Goal: Check status: Check status

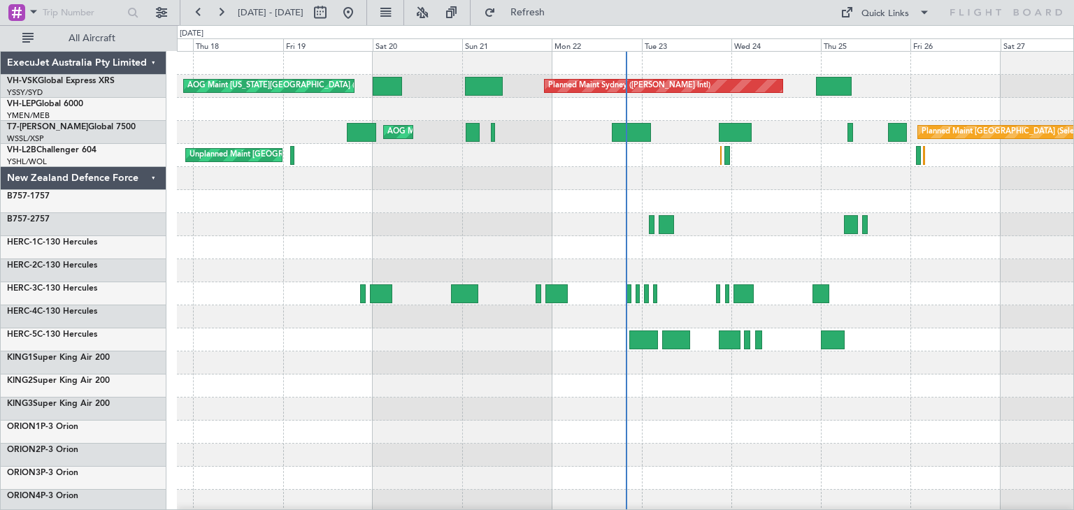
click at [152, 61] on div "ExecuJet Australia Pty Limited" at bounding box center [84, 63] width 166 height 23
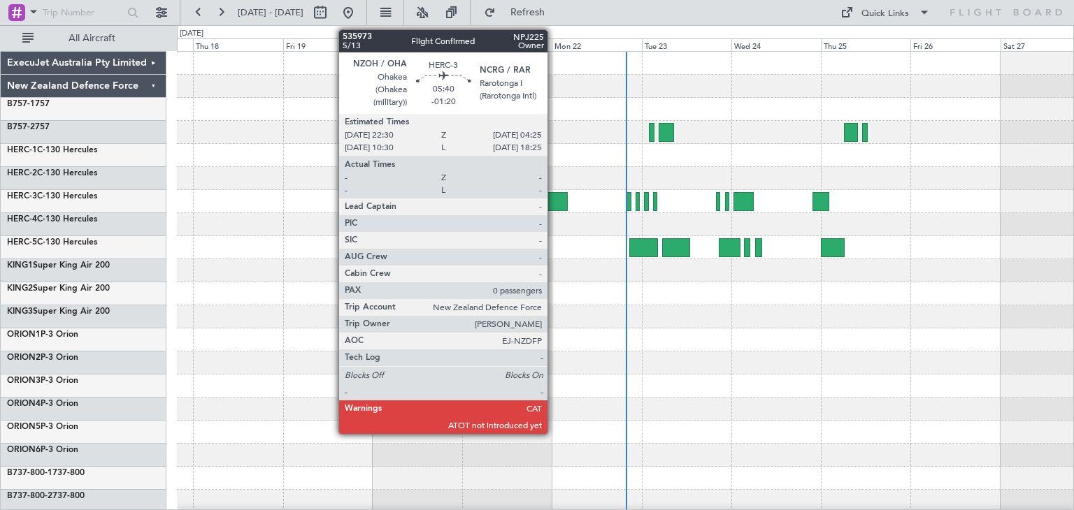
click at [554, 196] on div at bounding box center [556, 201] width 22 height 19
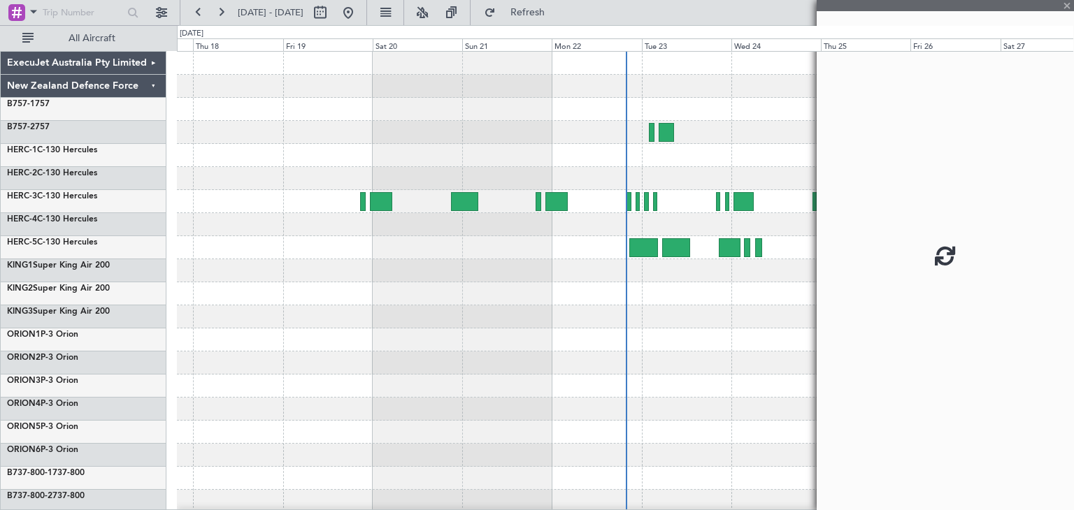
click at [554, 196] on div at bounding box center [556, 201] width 22 height 19
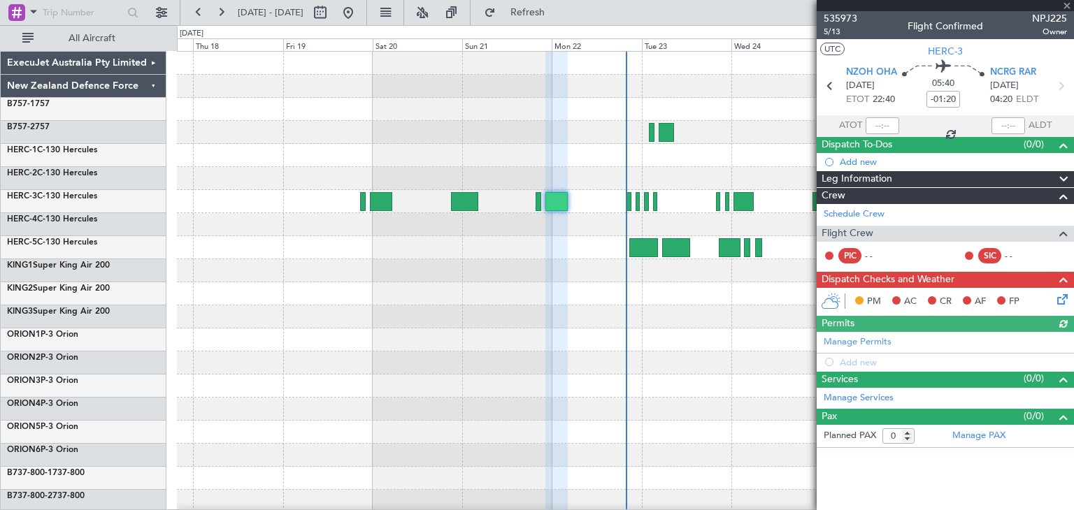
click at [1067, 2] on div at bounding box center [944, 5] width 257 height 11
click at [1067, 6] on span at bounding box center [1067, 6] width 14 height 13
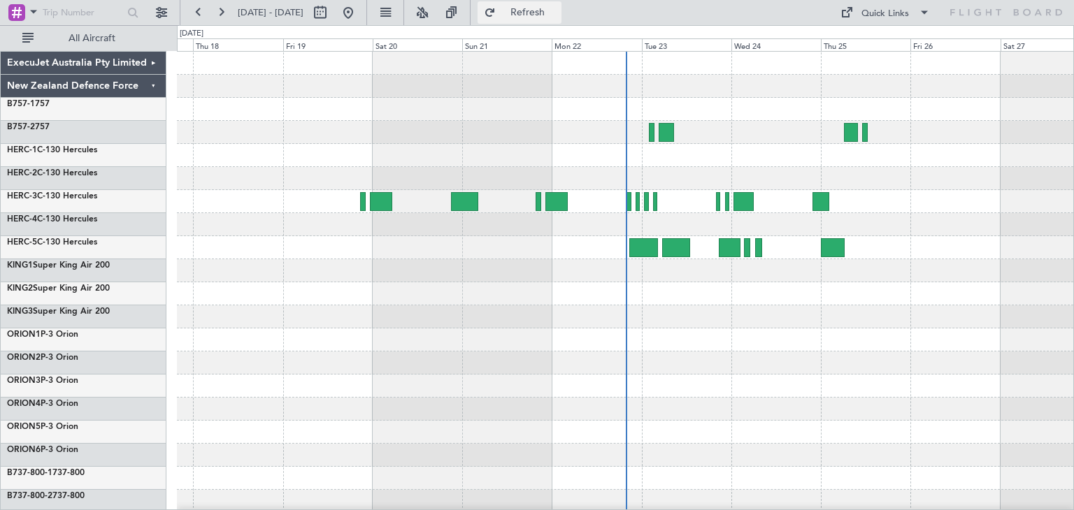
click at [545, 9] on span "Refresh" at bounding box center [527, 13] width 59 height 10
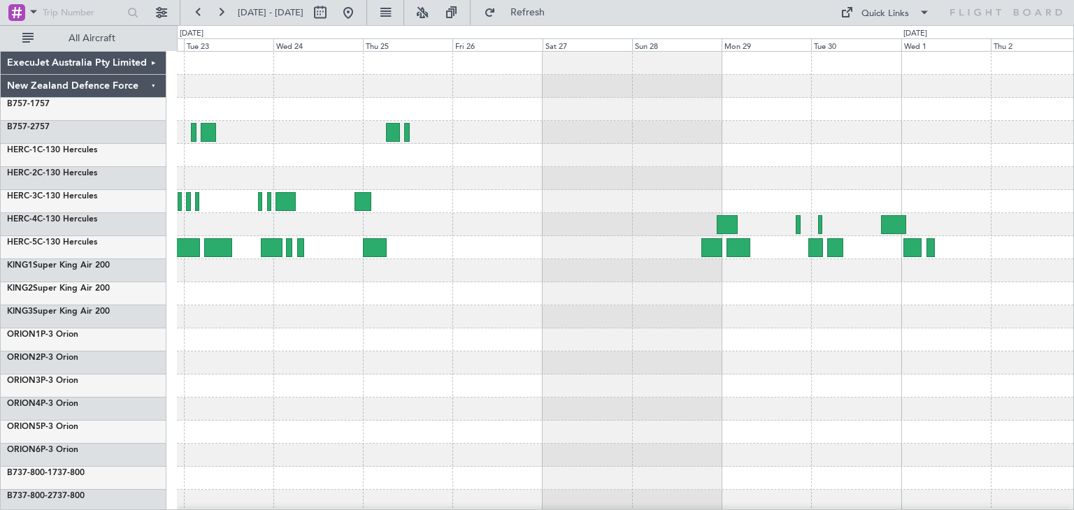
click at [396, 385] on div at bounding box center [625, 340] width 896 height 577
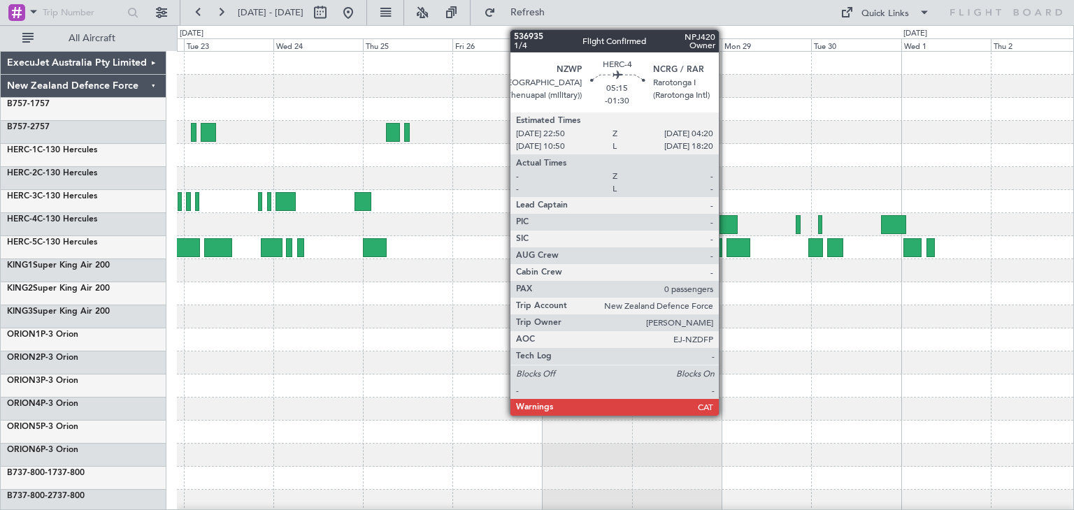
click at [725, 222] on div at bounding box center [726, 224] width 21 height 19
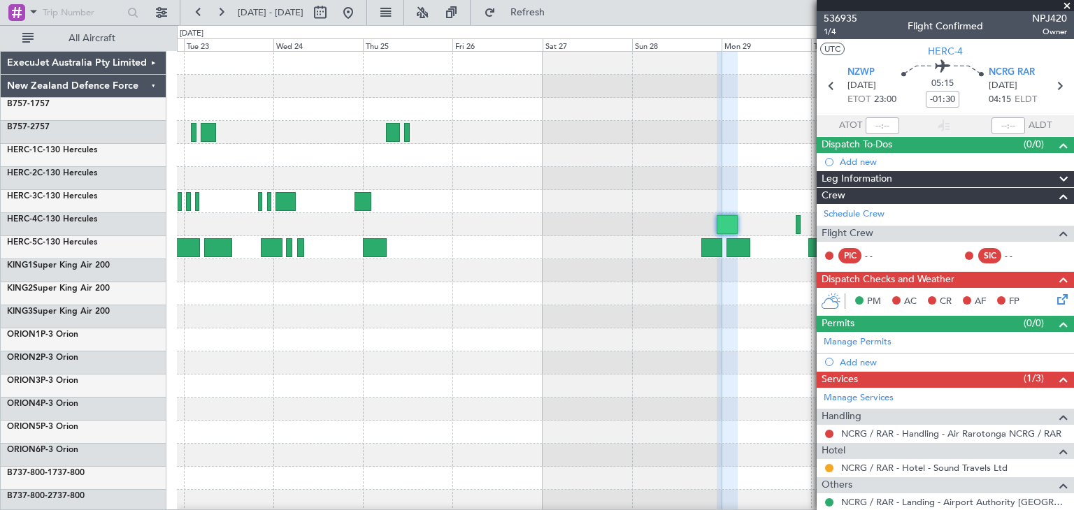
click at [1066, 3] on span at bounding box center [1067, 6] width 14 height 13
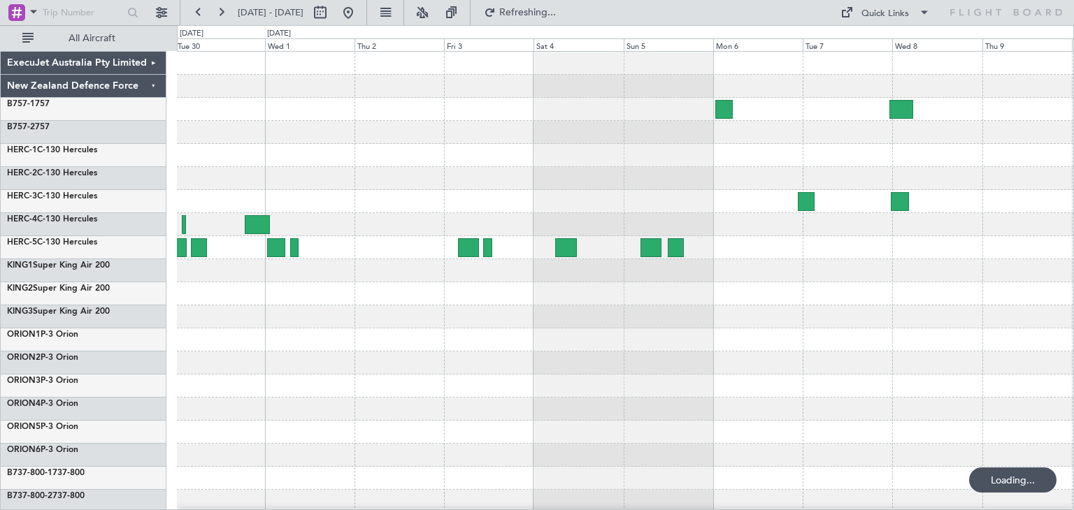
click at [288, 378] on div at bounding box center [625, 340] width 896 height 577
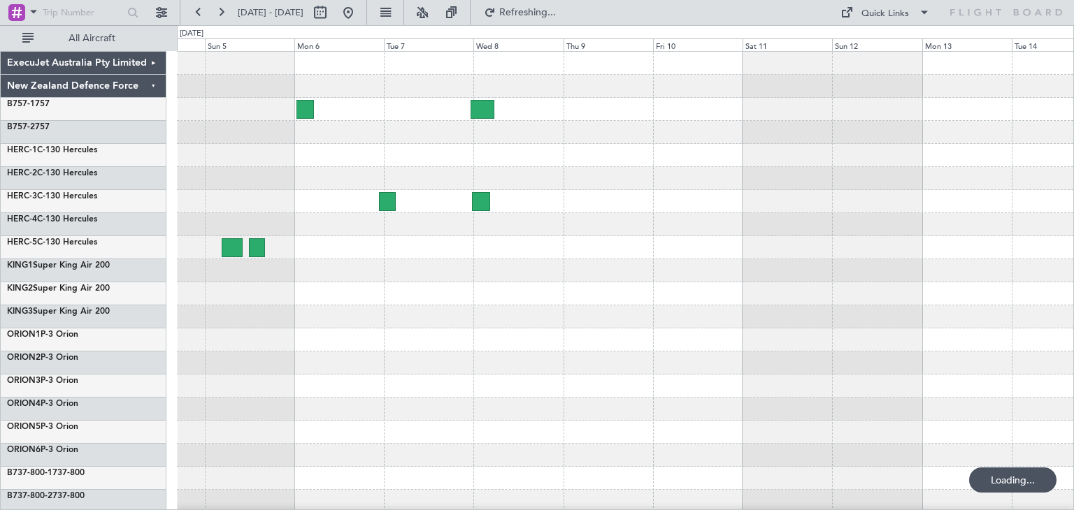
click at [377, 389] on div at bounding box center [625, 386] width 896 height 23
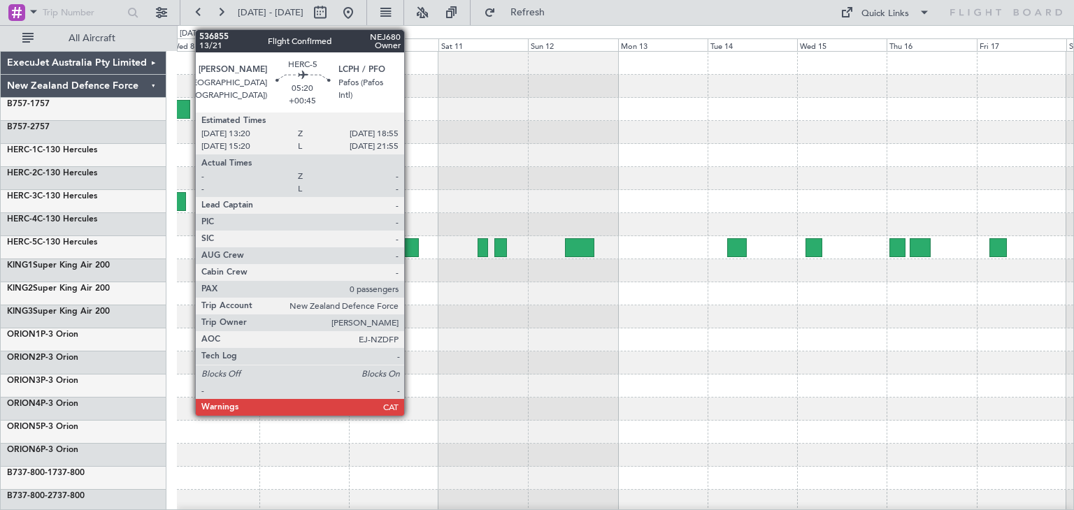
click at [410, 244] on div at bounding box center [408, 247] width 21 height 19
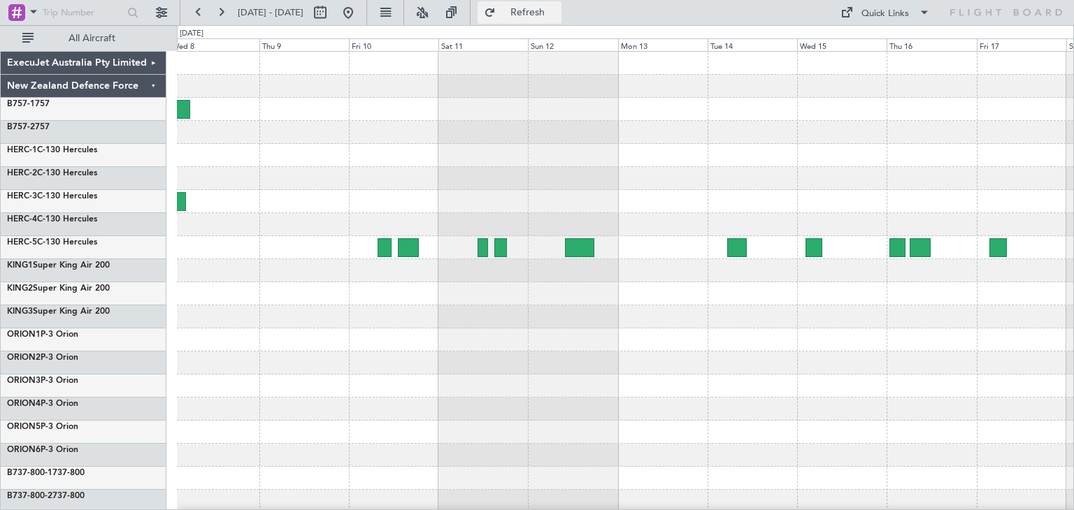
click at [556, 8] on span "Refresh" at bounding box center [527, 13] width 59 height 10
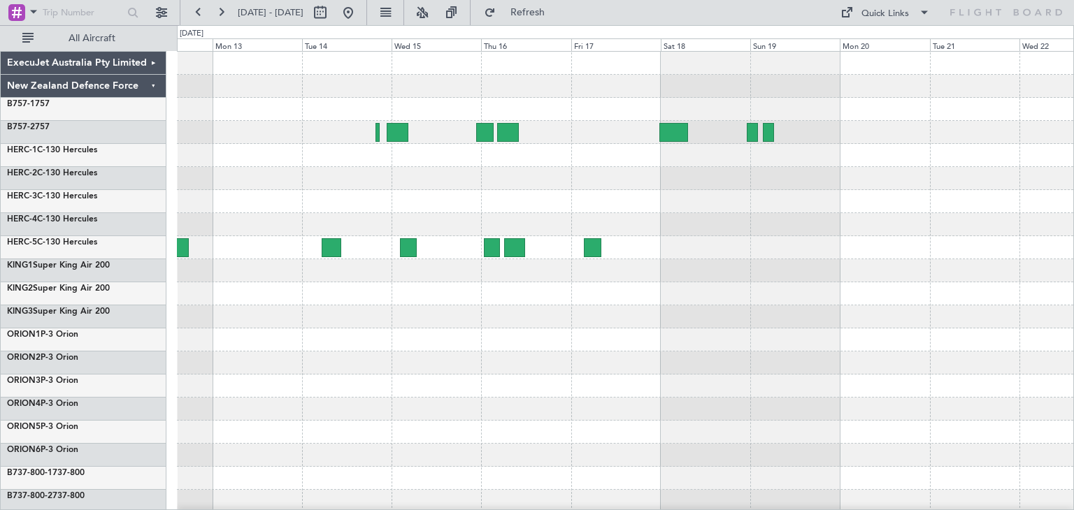
click at [330, 368] on div at bounding box center [625, 363] width 896 height 23
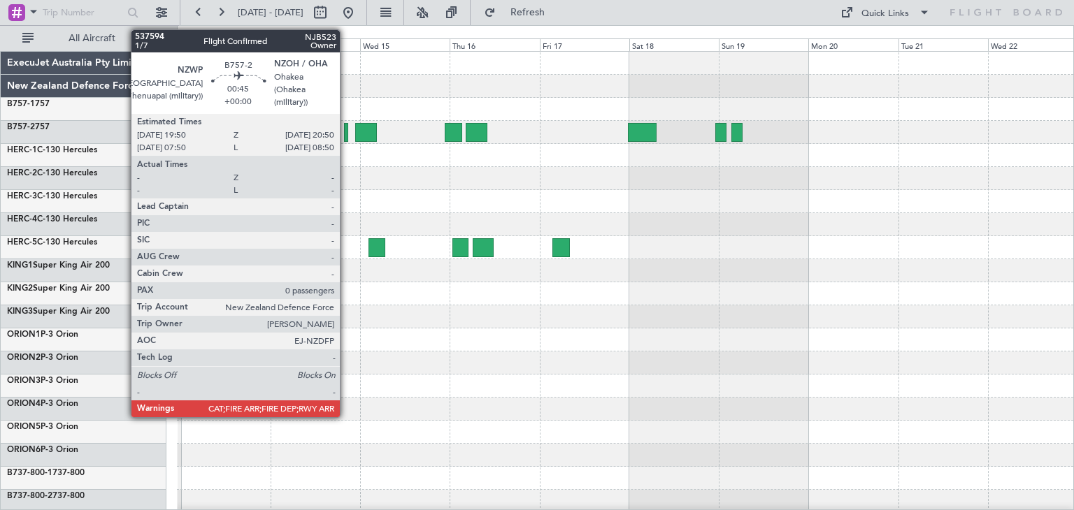
click at [346, 134] on div at bounding box center [346, 132] width 4 height 19
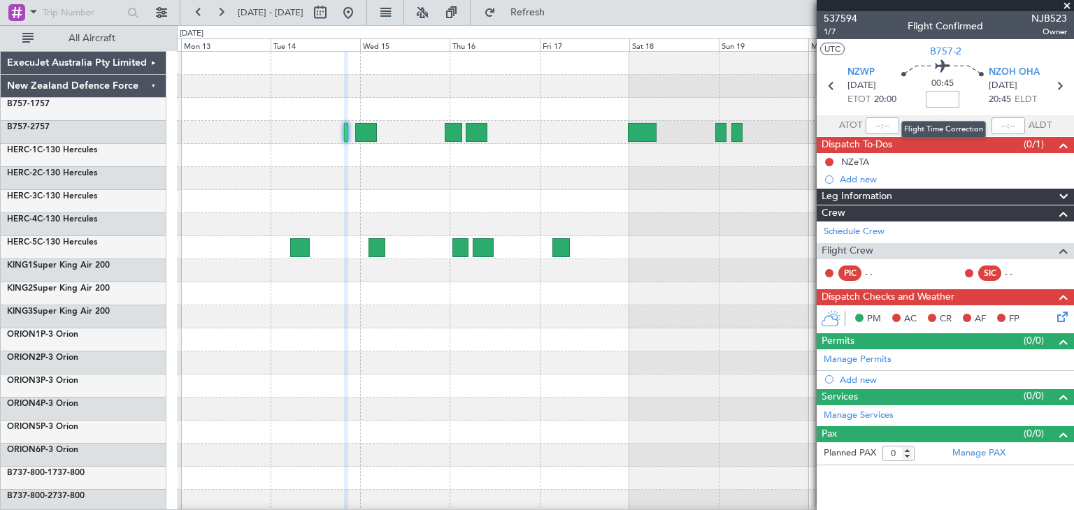
click at [939, 101] on input at bounding box center [942, 99] width 34 height 17
type input "+00:15"
click at [1069, 4] on span at bounding box center [1067, 6] width 14 height 13
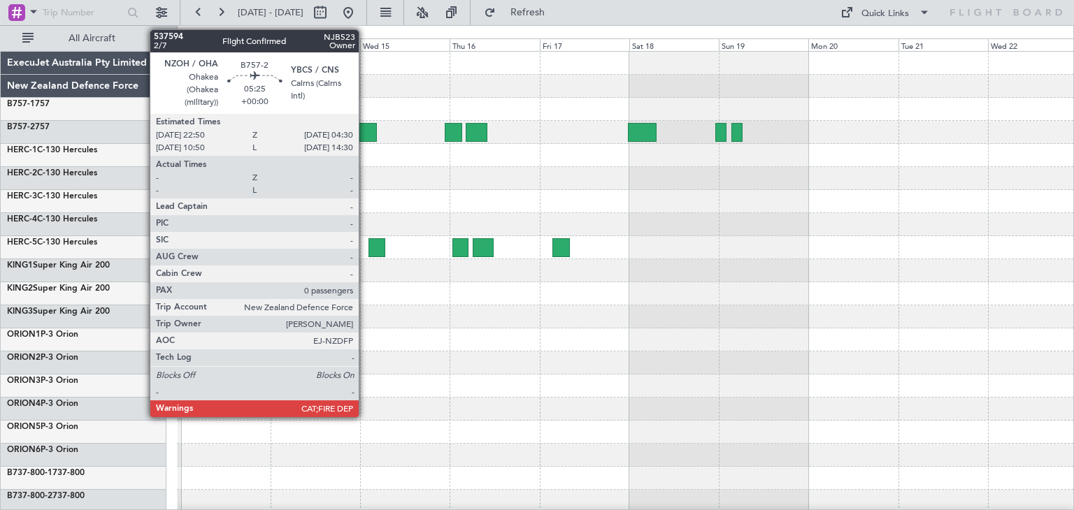
click at [364, 129] on div at bounding box center [366, 132] width 22 height 19
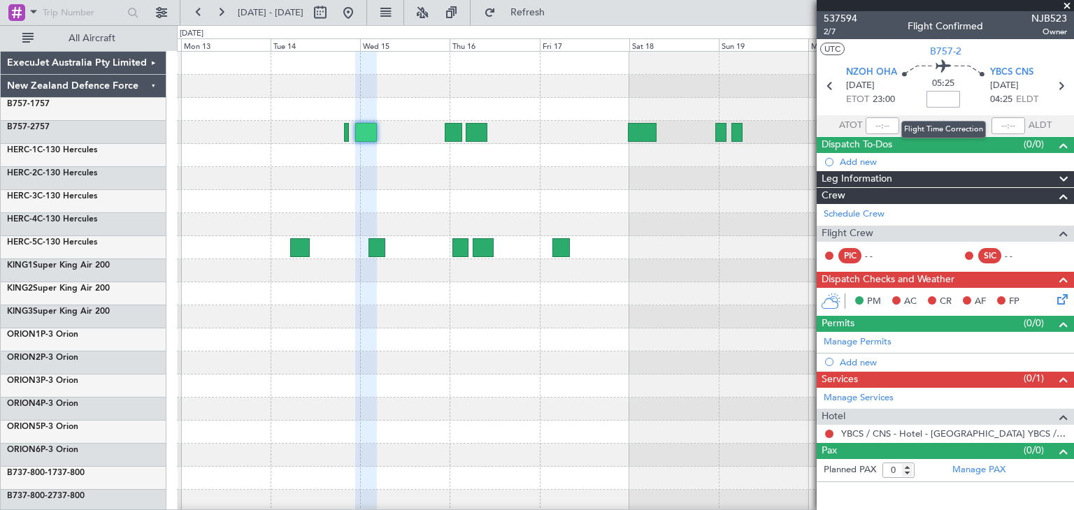
click at [938, 99] on input at bounding box center [943, 99] width 34 height 17
type input "+00:15"
click at [1067, 2] on span at bounding box center [1067, 6] width 14 height 13
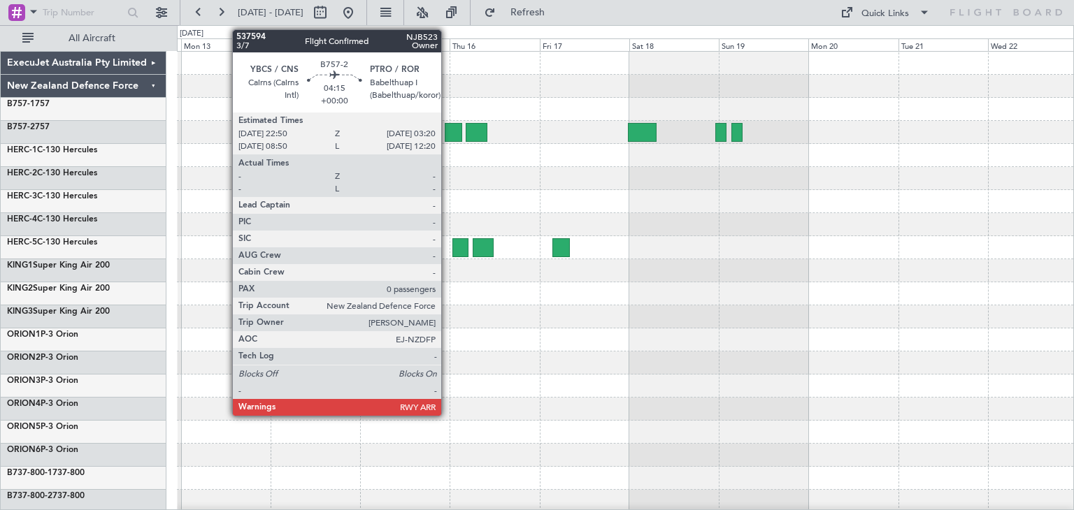
click at [447, 131] on div at bounding box center [453, 132] width 17 height 19
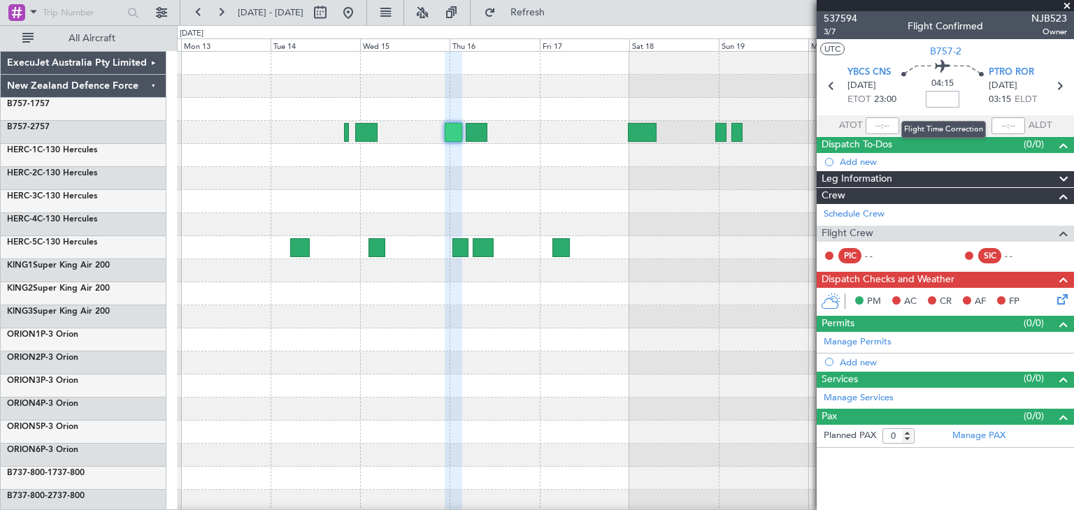
click at [945, 99] on input at bounding box center [942, 99] width 34 height 17
type input "_"
type input "-00:10"
click at [1067, 4] on span at bounding box center [1067, 6] width 14 height 13
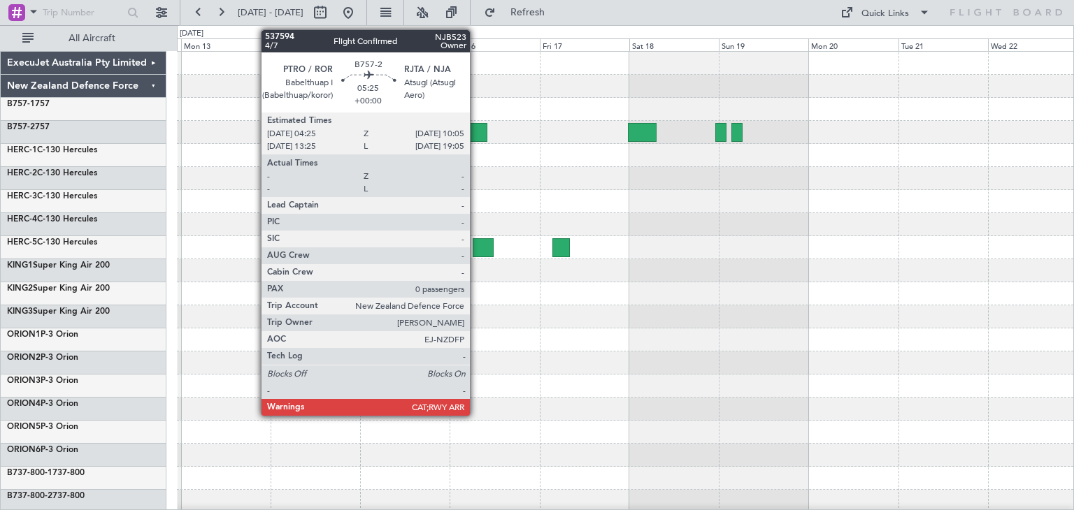
click at [476, 129] on div at bounding box center [477, 132] width 22 height 19
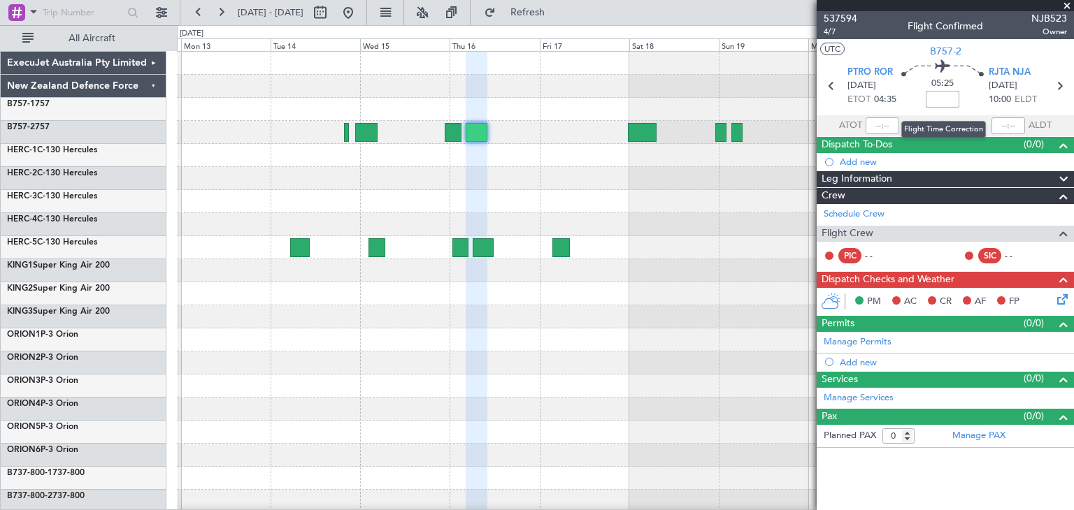
click at [944, 99] on input at bounding box center [942, 99] width 34 height 17
type input "-01:05"
click at [1066, 7] on span at bounding box center [1067, 6] width 14 height 13
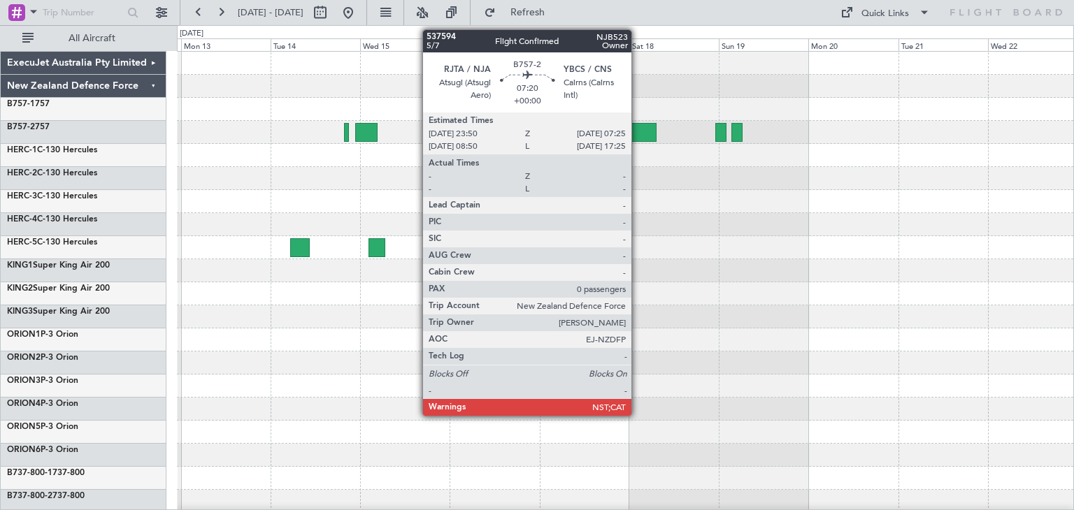
click at [637, 128] on div at bounding box center [642, 132] width 29 height 19
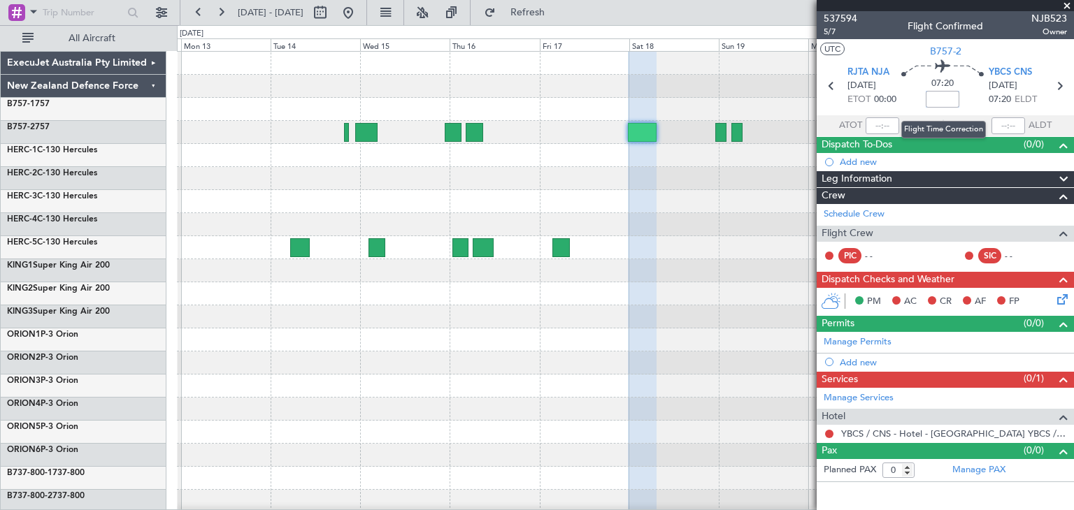
click at [946, 97] on input at bounding box center [942, 99] width 34 height 17
type input "+00:05"
click at [1068, 6] on span at bounding box center [1067, 6] width 14 height 13
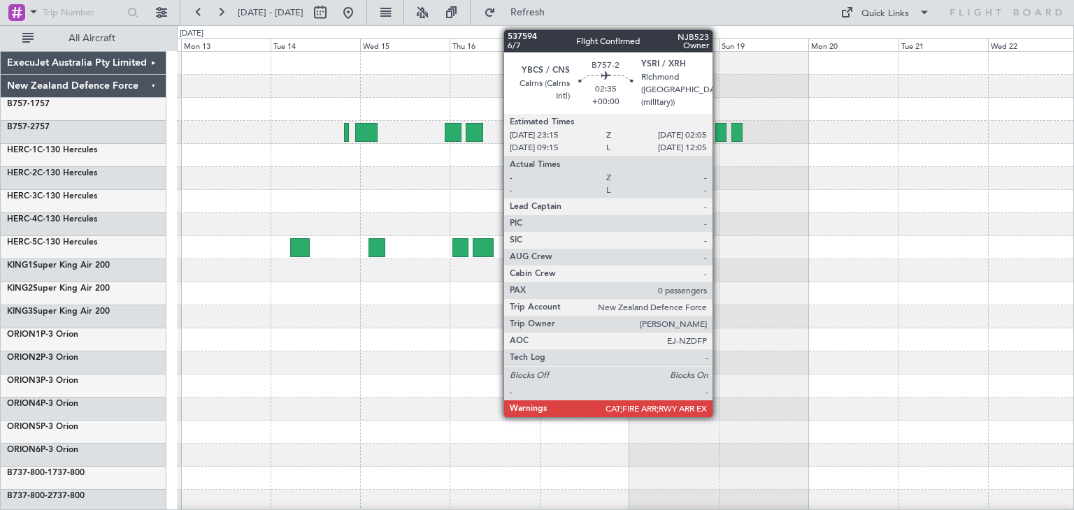
click at [719, 133] on div at bounding box center [720, 132] width 11 height 19
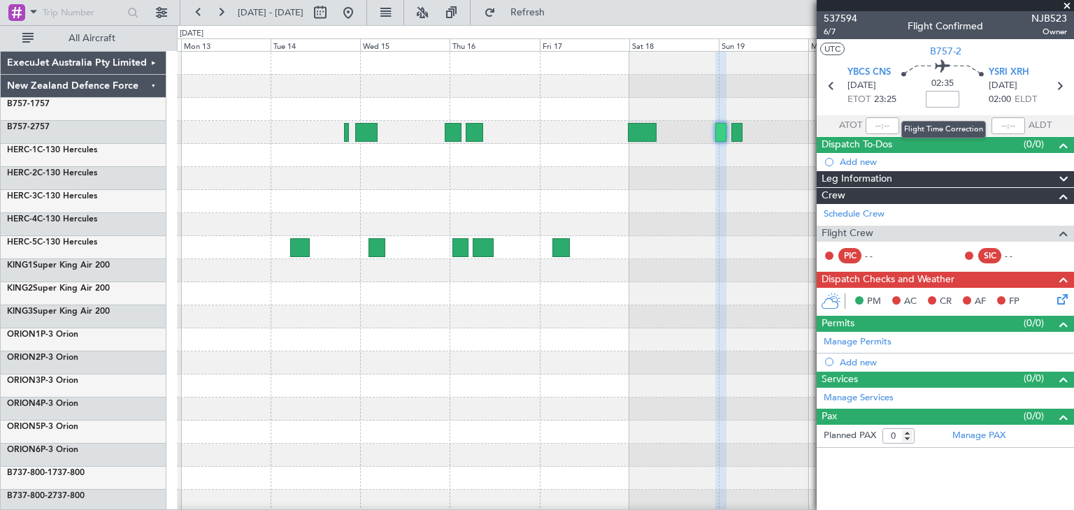
click at [943, 100] on input at bounding box center [942, 99] width 34 height 17
type input "+00:15"
click at [1067, 8] on span at bounding box center [1067, 6] width 14 height 13
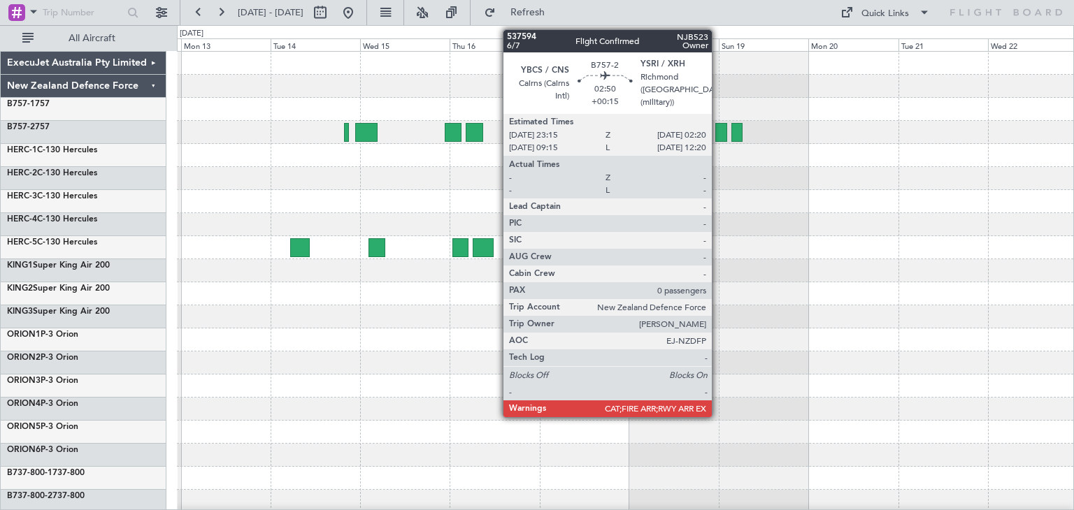
click at [718, 129] on div at bounding box center [721, 132] width 12 height 19
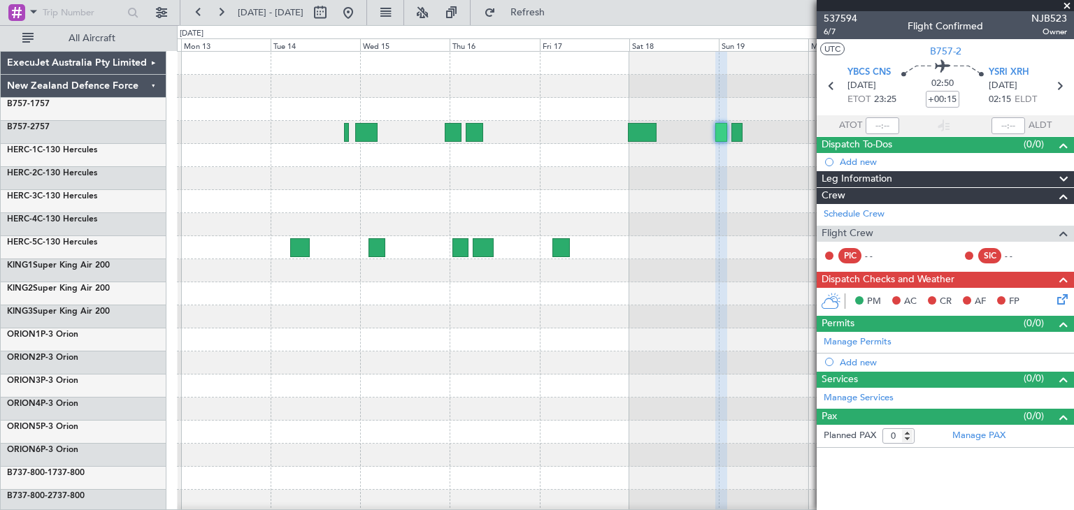
click at [1066, 1] on span at bounding box center [1067, 6] width 14 height 13
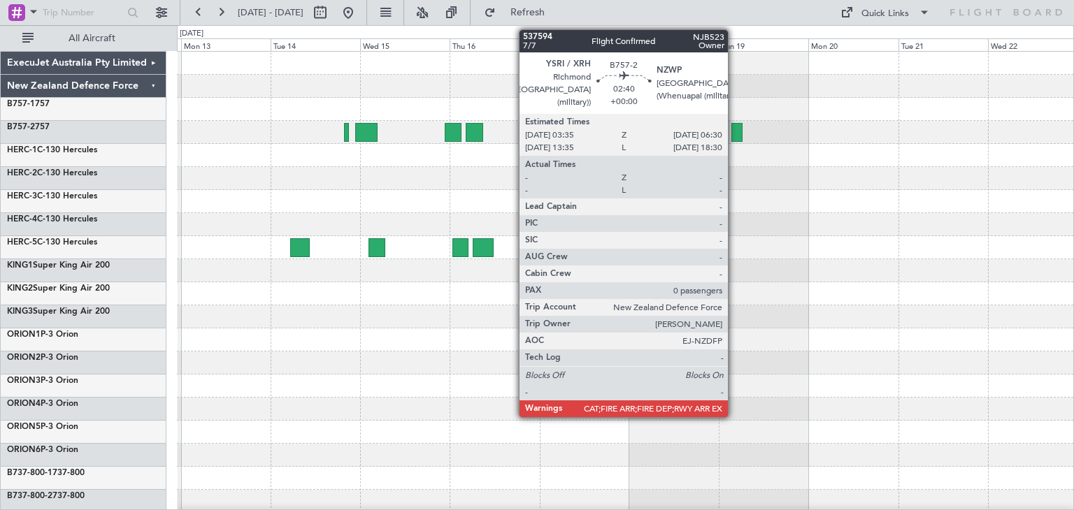
click at [734, 134] on div at bounding box center [736, 132] width 11 height 19
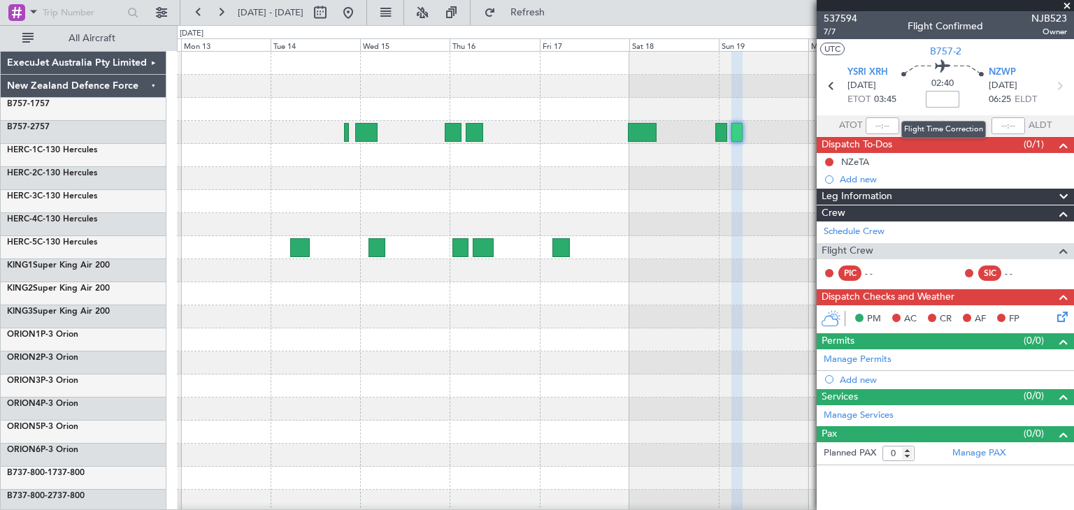
click at [939, 100] on input at bounding box center [942, 99] width 34 height 17
type input "+00:20"
click at [1070, 3] on span at bounding box center [1067, 6] width 14 height 13
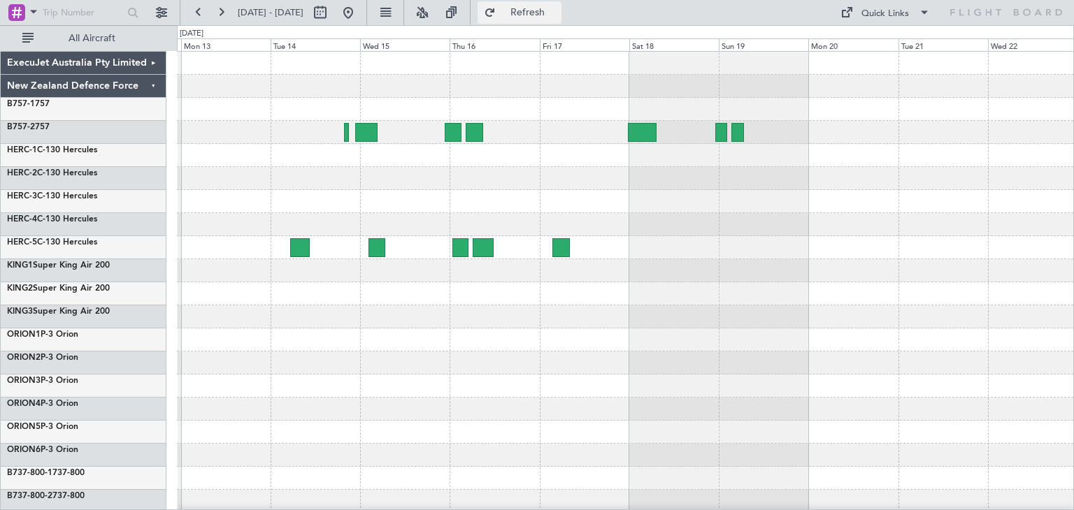
click at [553, 12] on span "Refresh" at bounding box center [527, 13] width 59 height 10
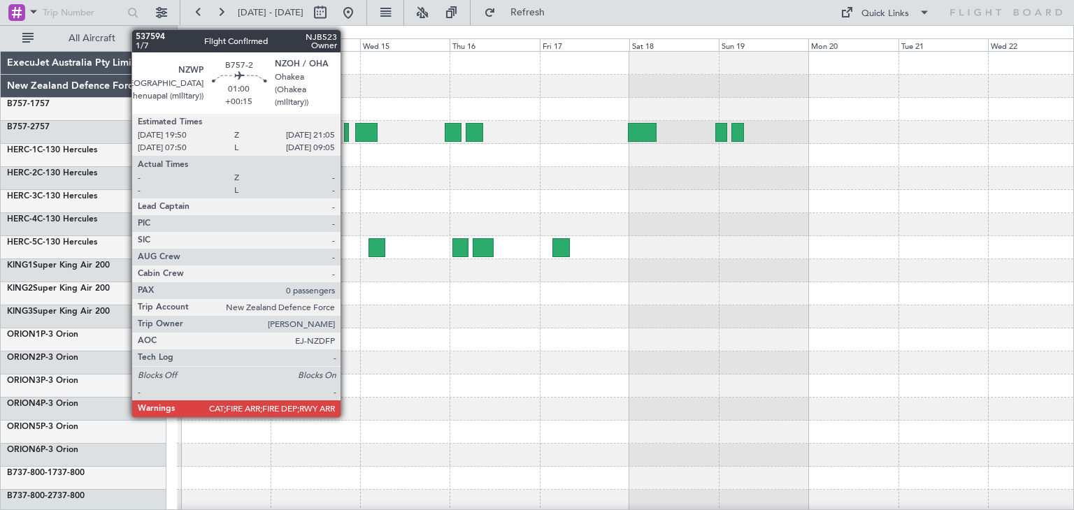
click at [347, 134] on div at bounding box center [346, 132] width 5 height 19
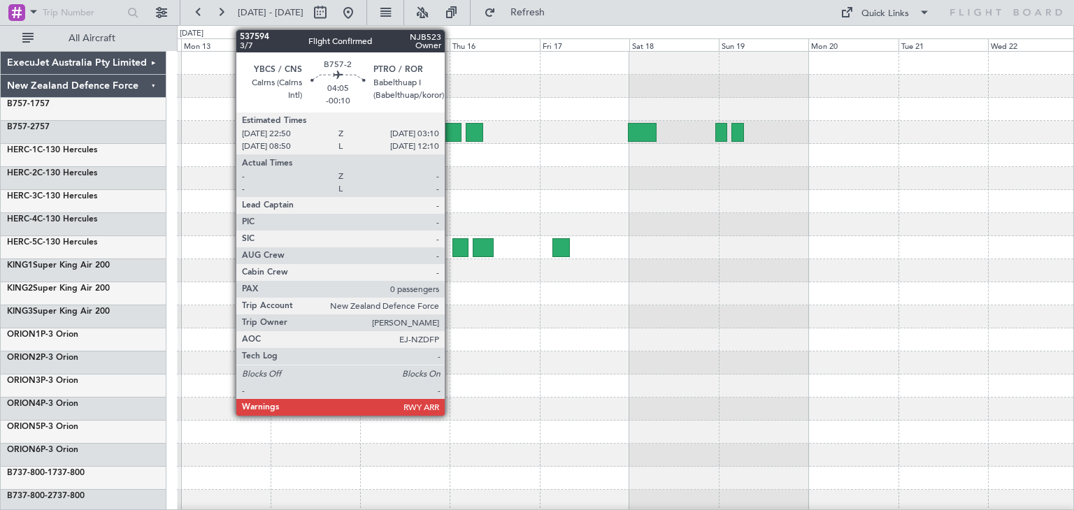
click at [451, 131] on div at bounding box center [453, 132] width 17 height 19
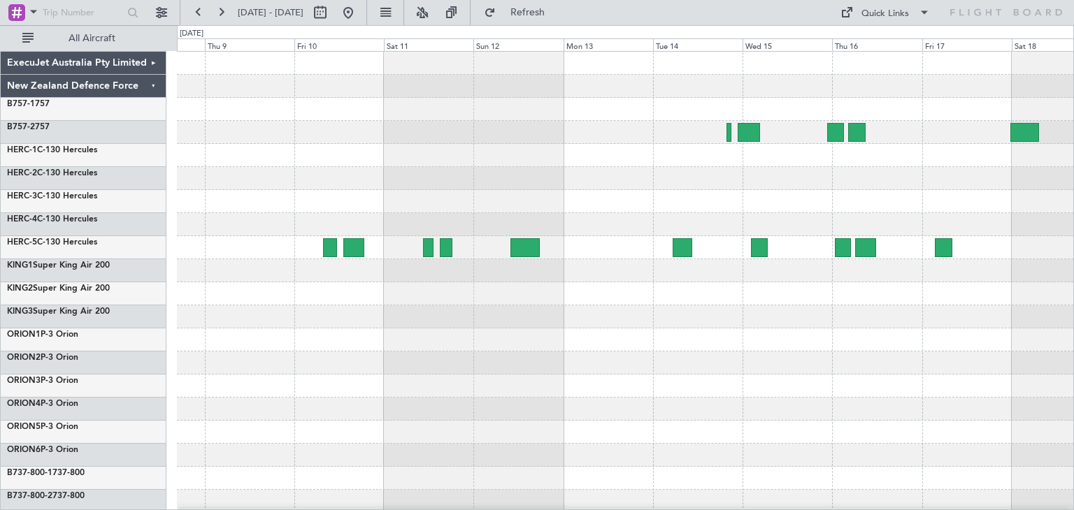
click at [696, 357] on div at bounding box center [625, 363] width 896 height 23
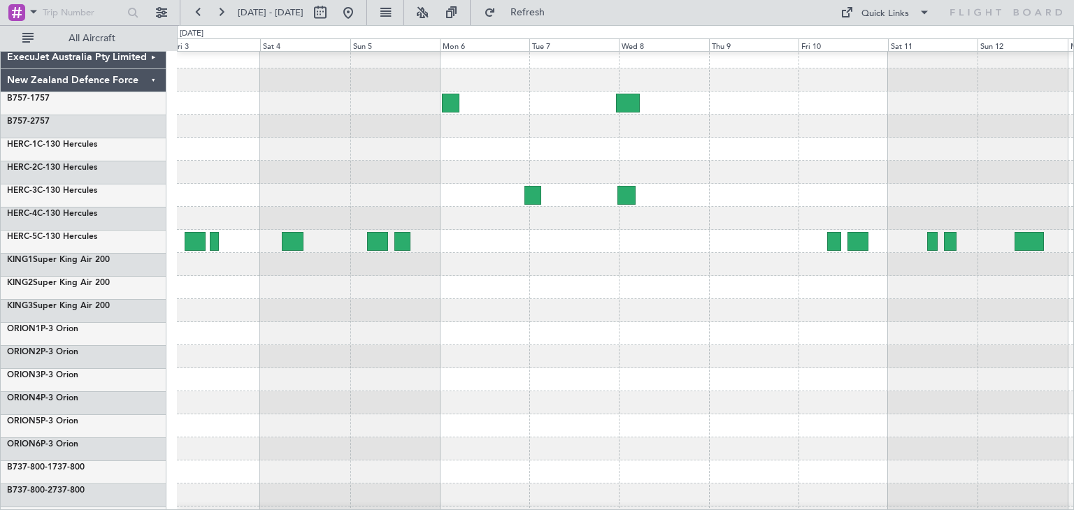
click at [859, 356] on div at bounding box center [625, 356] width 896 height 23
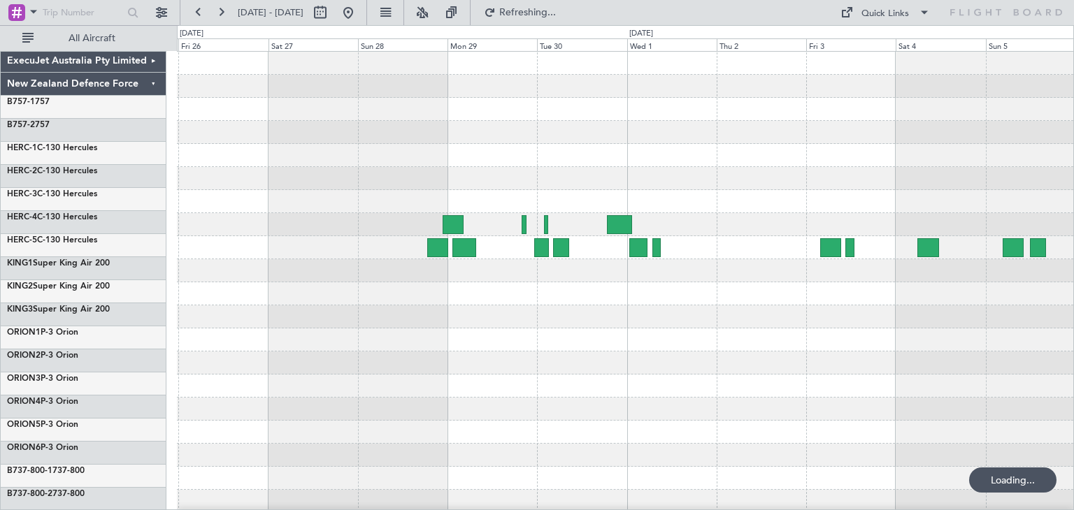
scroll to position [0, 0]
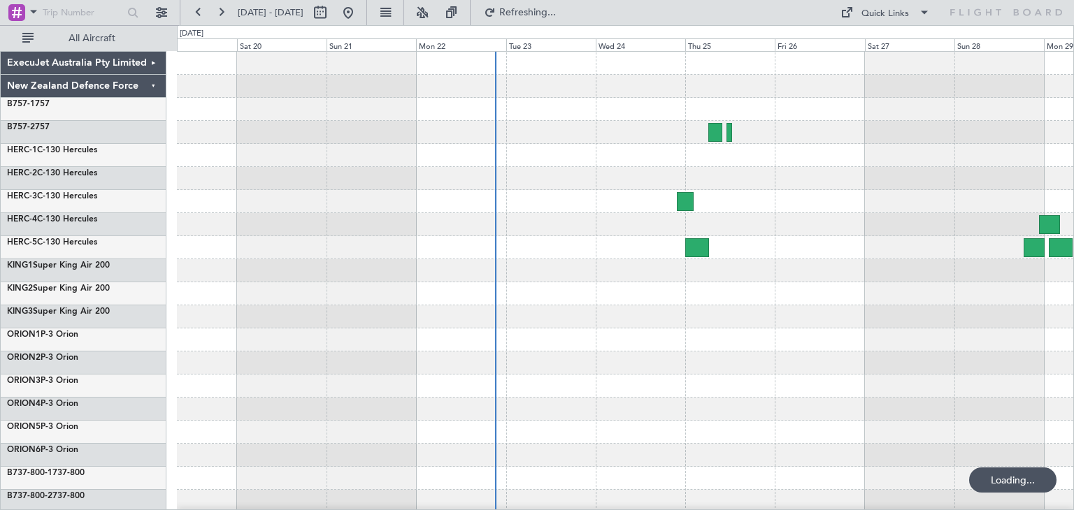
click at [760, 345] on div at bounding box center [625, 340] width 896 height 23
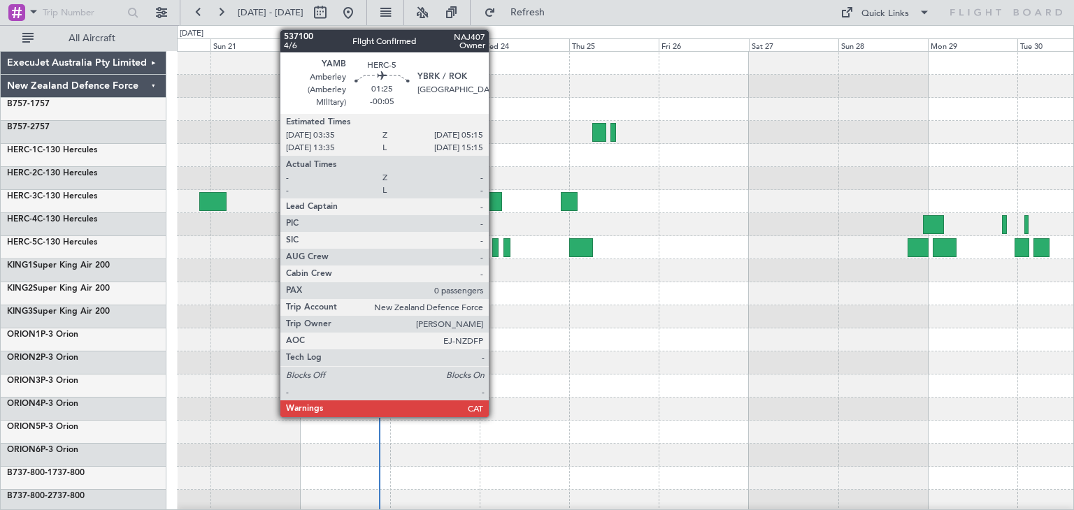
click at [495, 247] on div at bounding box center [495, 247] width 6 height 19
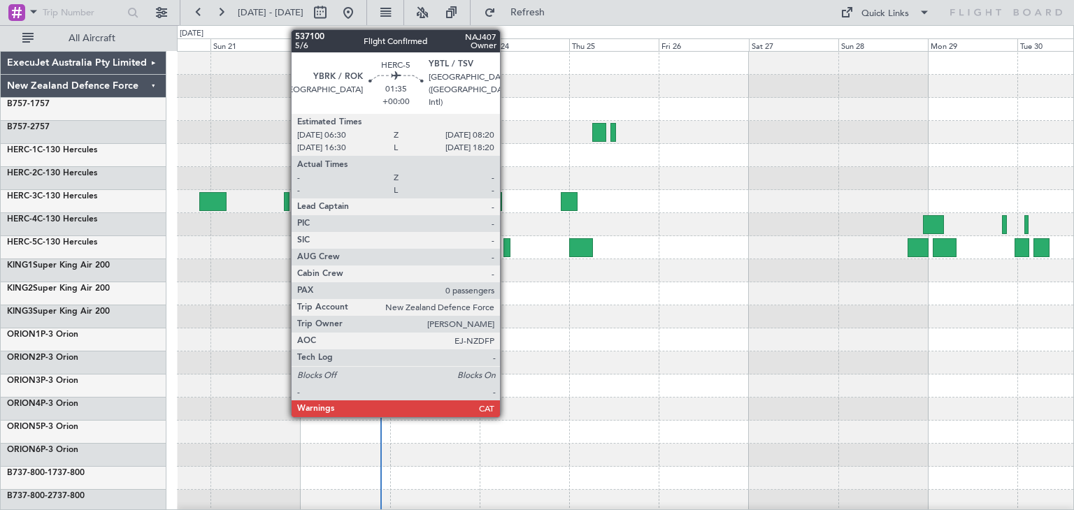
click at [506, 245] on div at bounding box center [506, 247] width 7 height 19
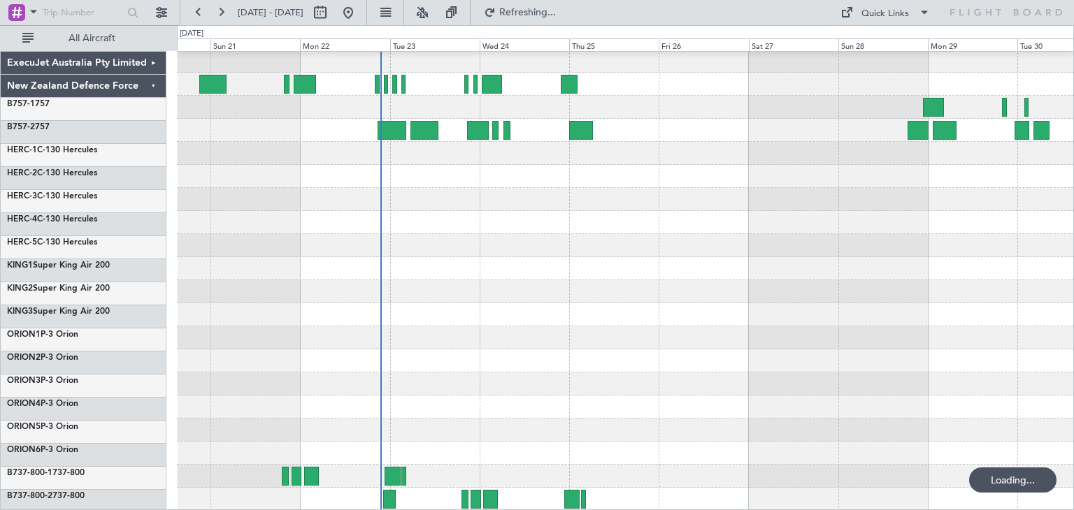
scroll to position [117, 0]
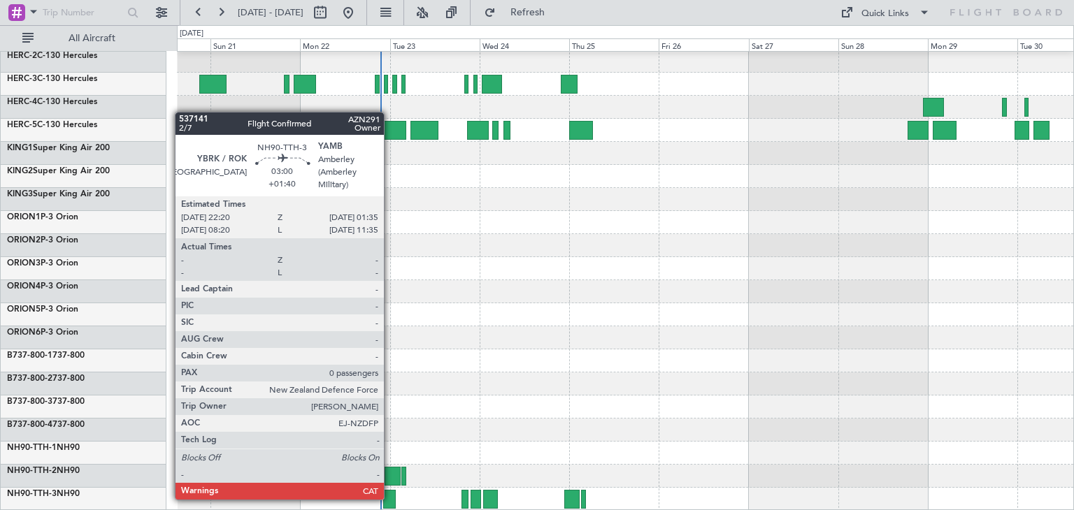
click at [390, 498] on div at bounding box center [389, 499] width 13 height 19
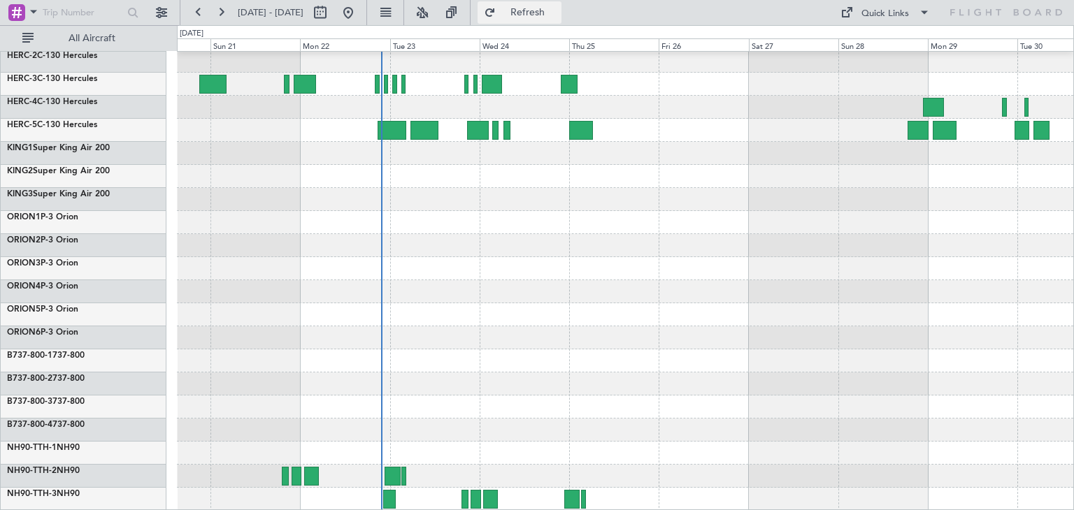
click at [557, 10] on span "Refresh" at bounding box center [527, 13] width 59 height 10
click at [557, 12] on span "Refresh" at bounding box center [527, 13] width 59 height 10
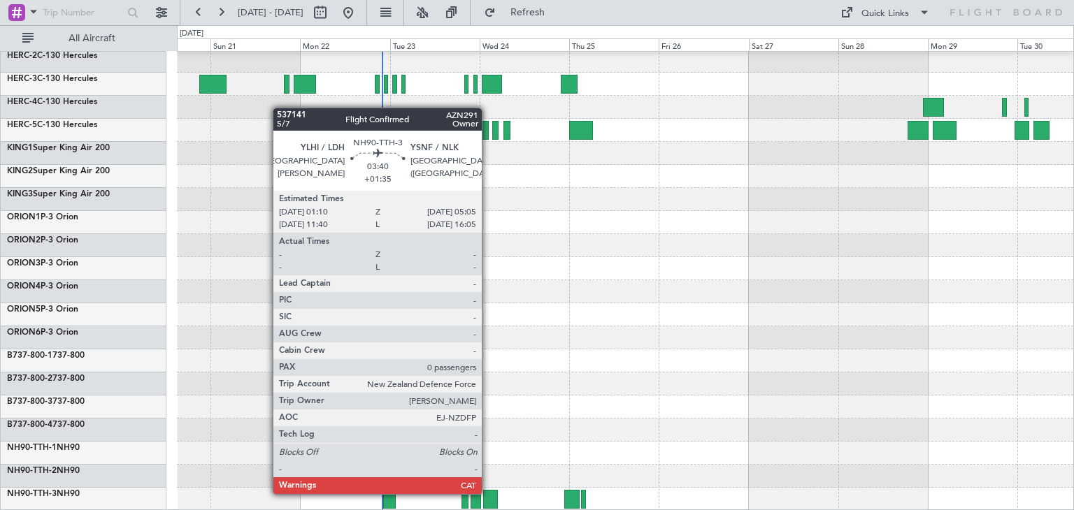
click at [488, 493] on div at bounding box center [490, 499] width 15 height 19
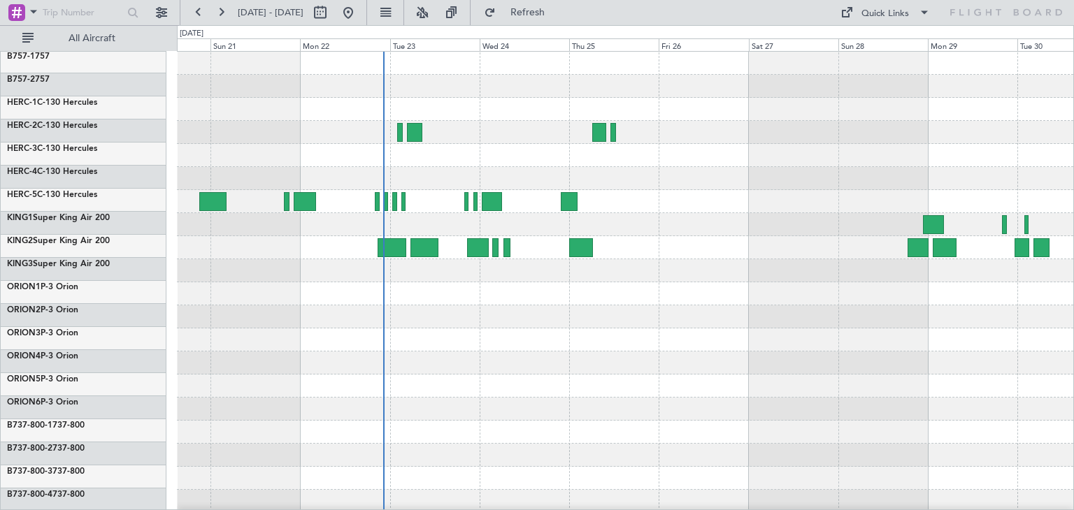
scroll to position [0, 0]
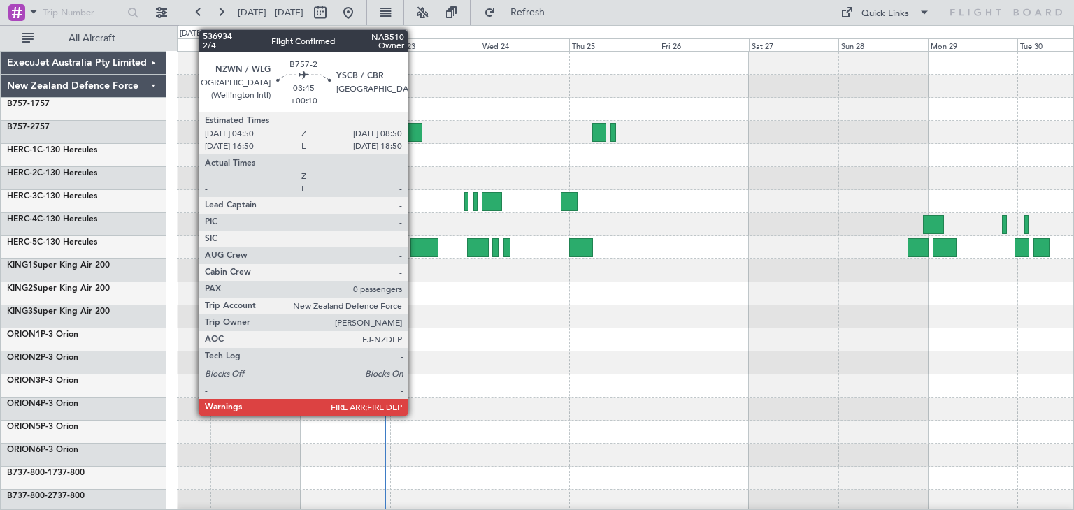
click at [414, 129] on div at bounding box center [414, 132] width 15 height 19
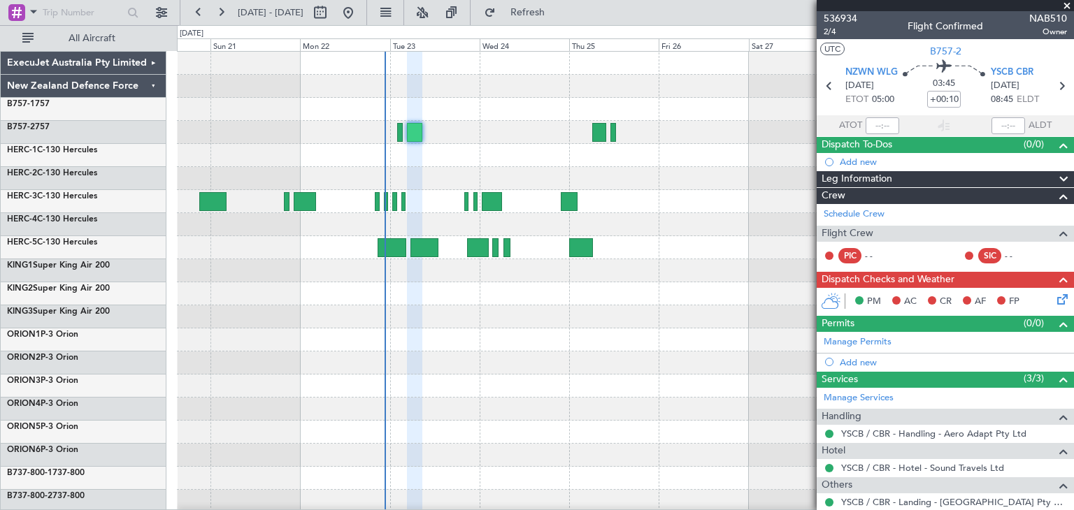
click at [1062, 3] on span at bounding box center [1067, 6] width 14 height 13
